Goal: Transaction & Acquisition: Download file/media

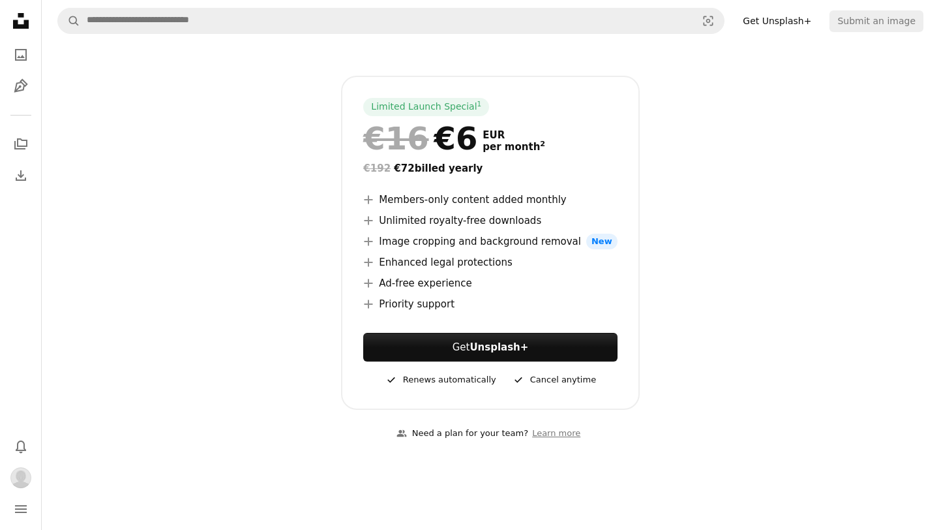
scroll to position [204, 0]
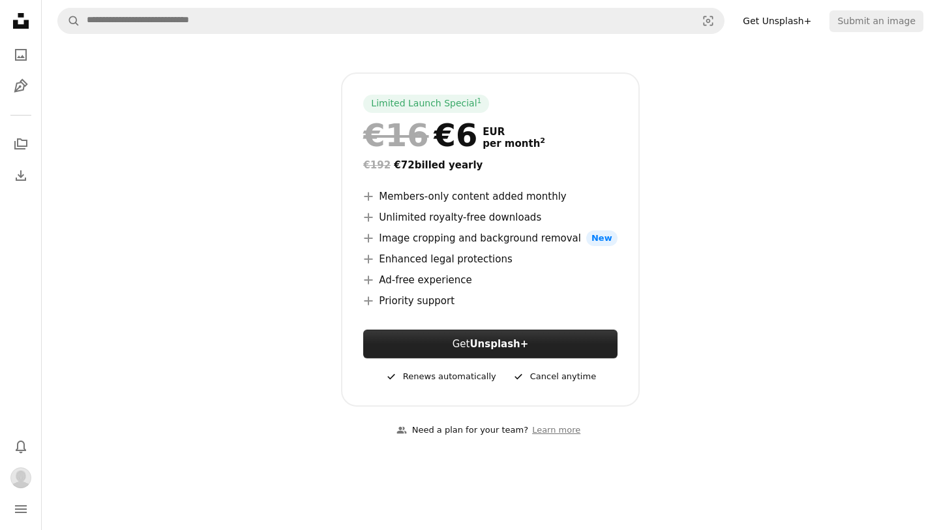
click at [498, 347] on strong "Unsplash+" at bounding box center [499, 344] width 59 height 12
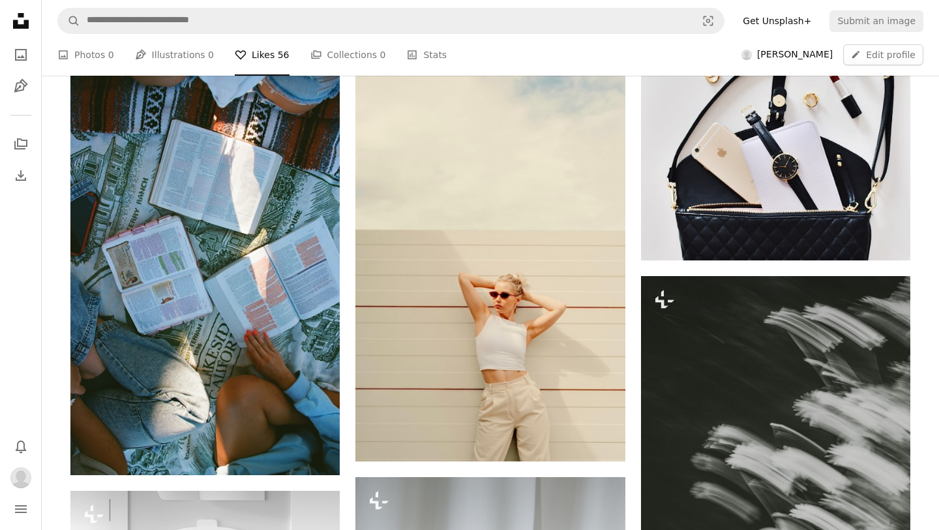
scroll to position [4294, 0]
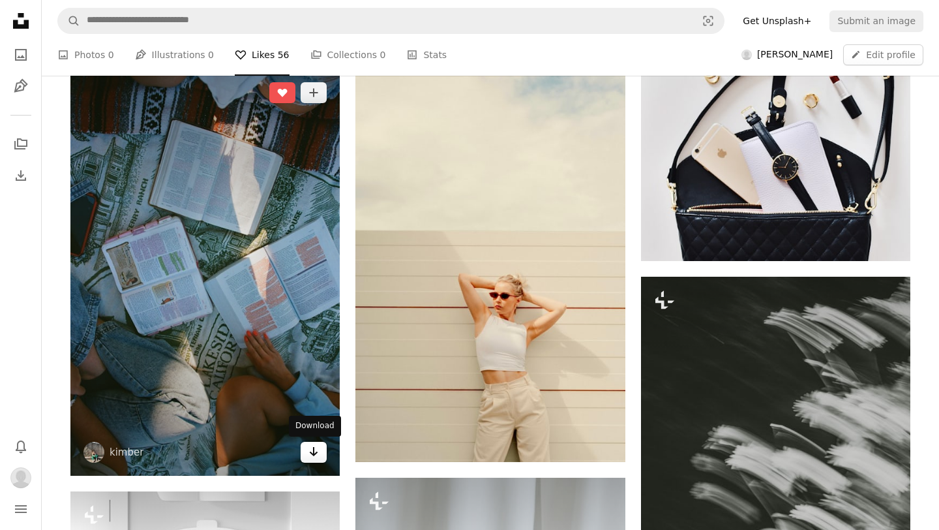
click at [312, 458] on icon "Arrow pointing down" at bounding box center [313, 451] width 10 height 16
